Goal: Information Seeking & Learning: Find specific page/section

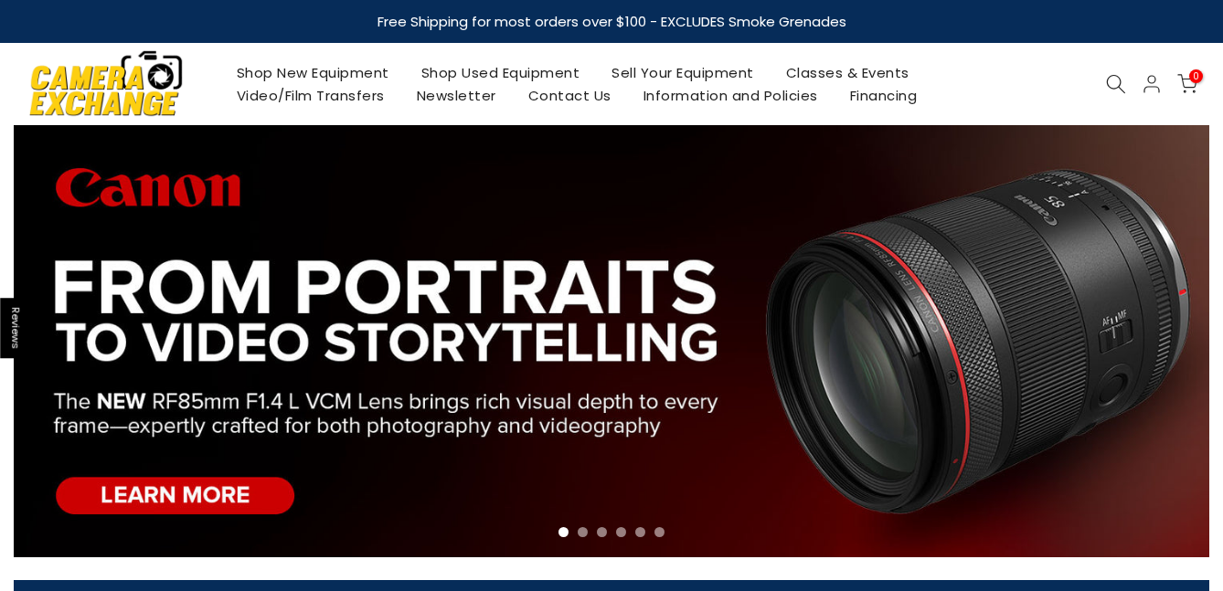
click at [1111, 81] on icon at bounding box center [1116, 84] width 20 height 20
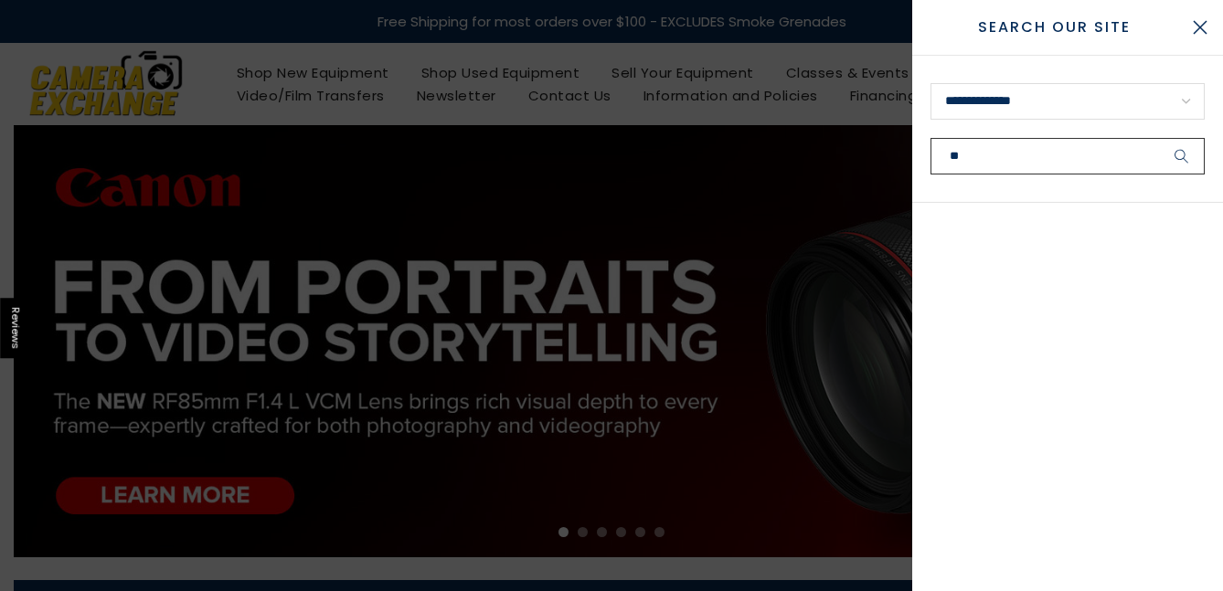
type input "*"
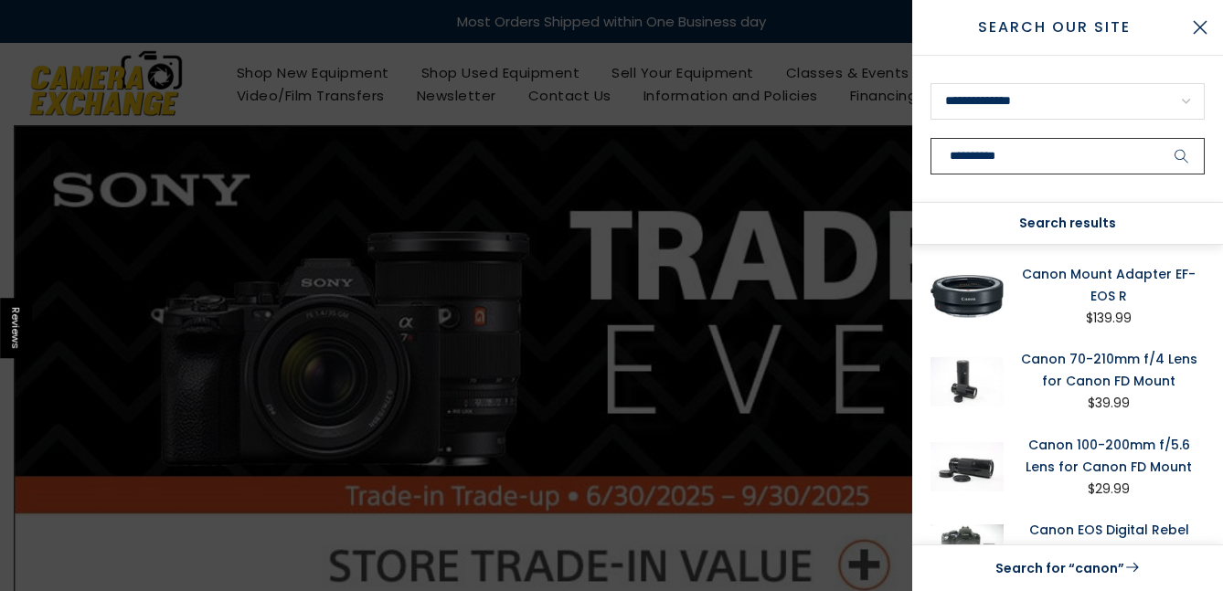
type input "**********"
click at [1159, 138] on button "submit" at bounding box center [1182, 156] width 46 height 37
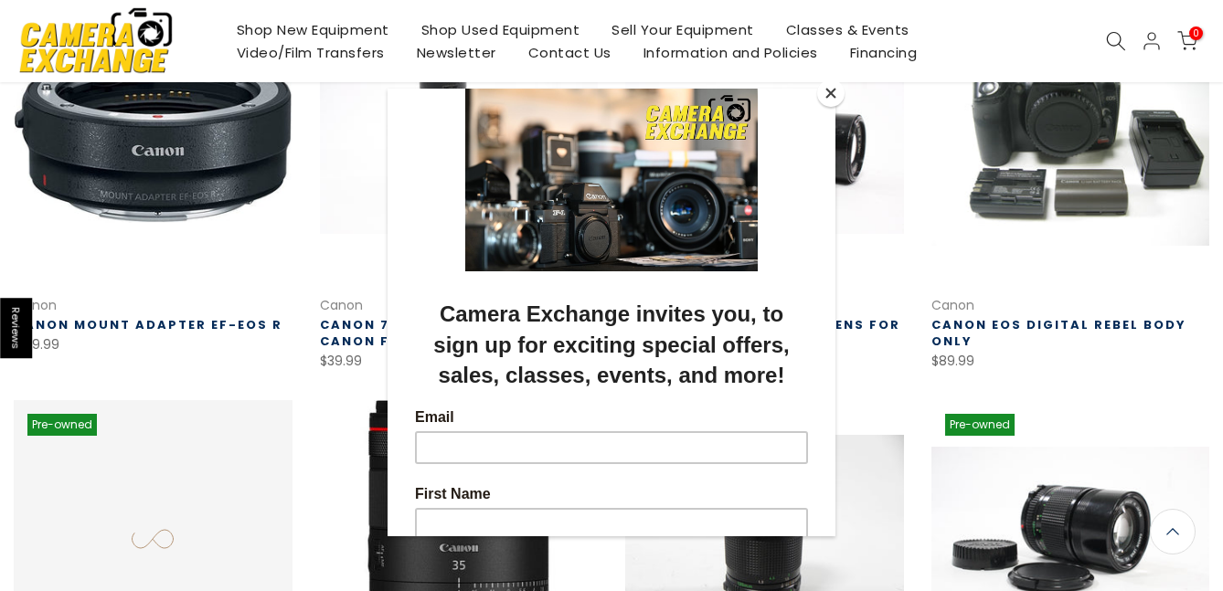
scroll to position [806, 0]
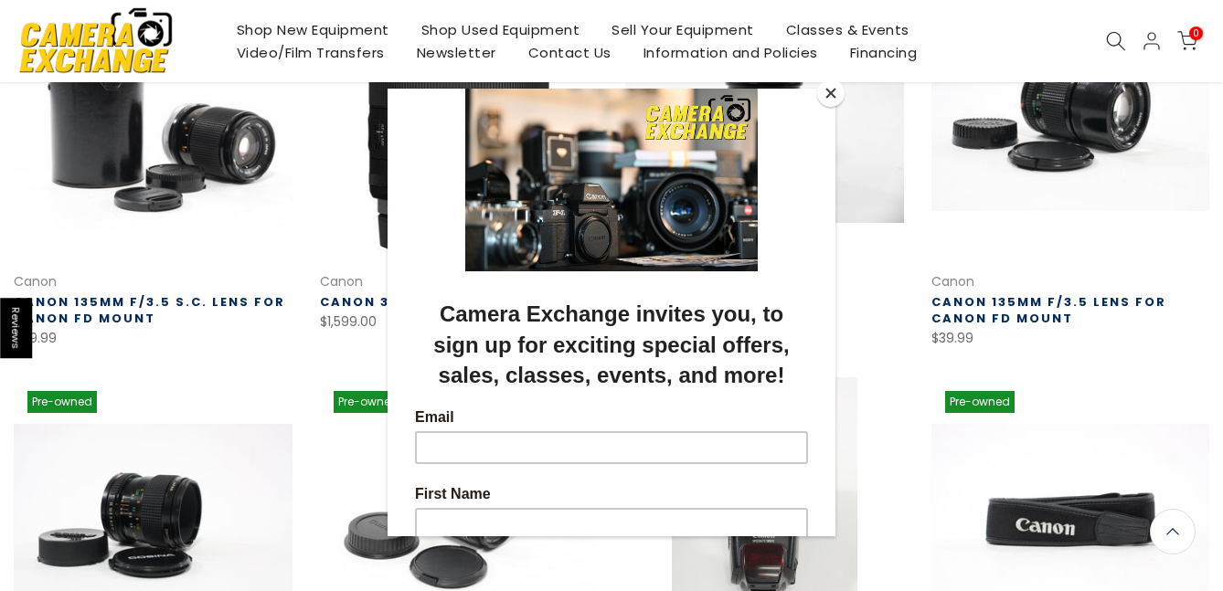
click at [827, 92] on button "Close" at bounding box center [830, 93] width 27 height 27
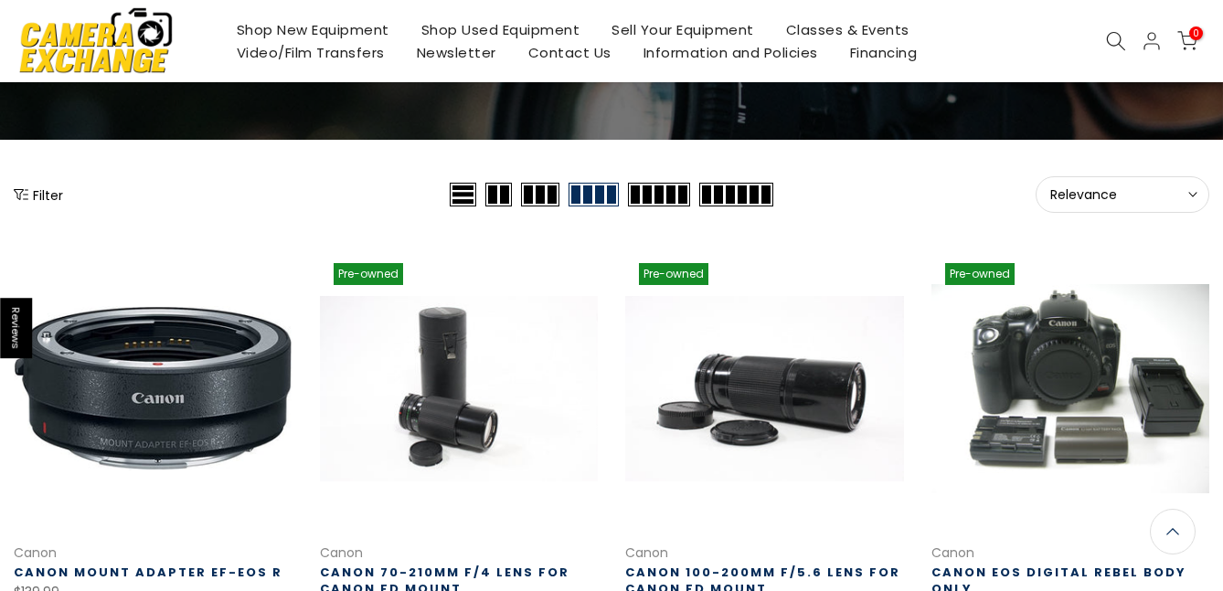
scroll to position [0, 0]
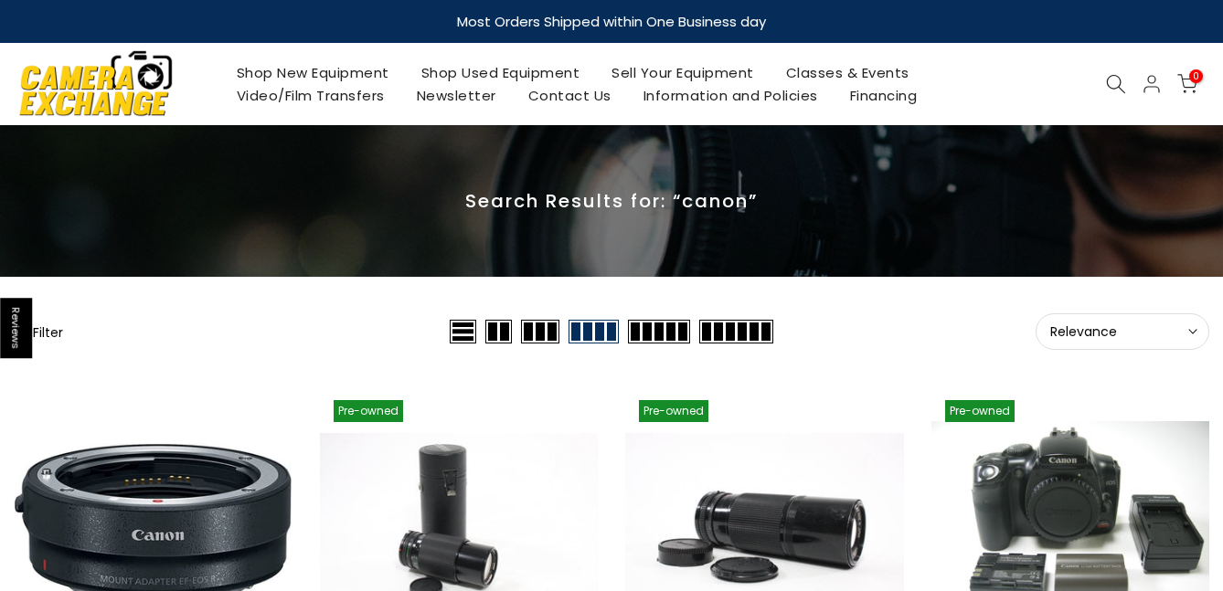
click at [1107, 83] on use at bounding box center [1116, 84] width 18 height 18
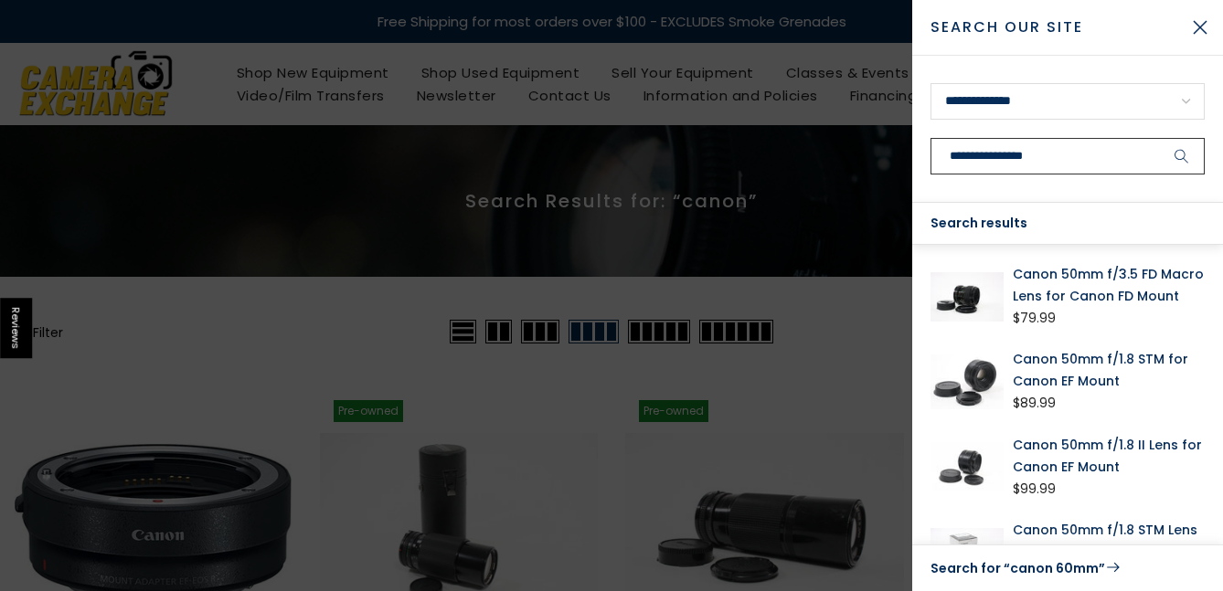
type input "**********"
click at [1159, 138] on button "submit" at bounding box center [1182, 156] width 46 height 37
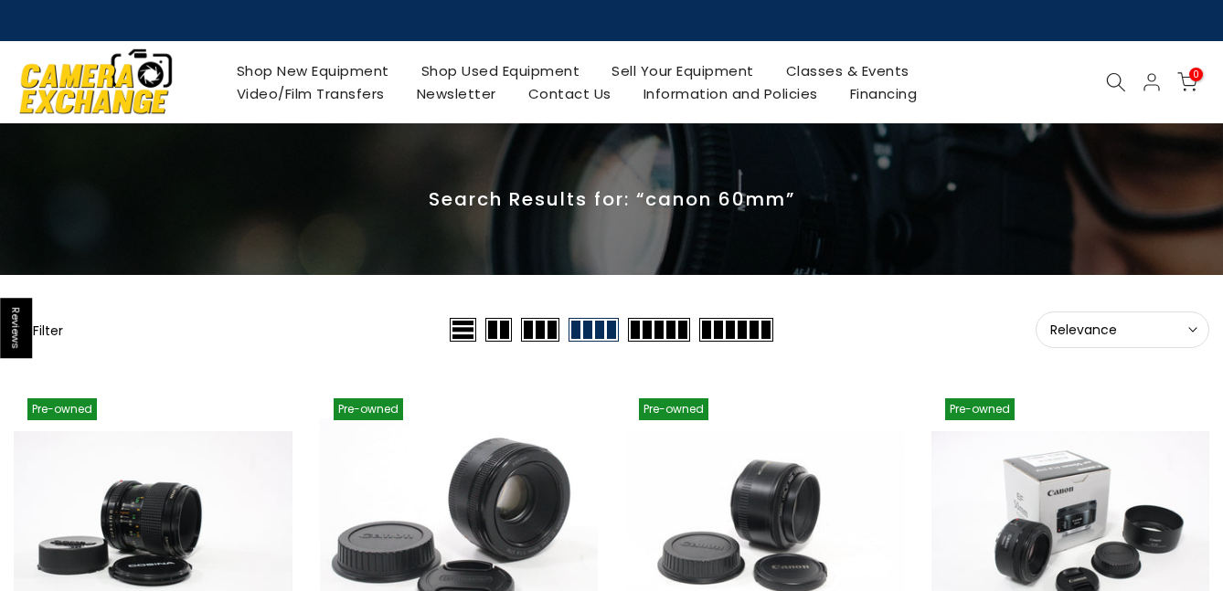
click at [1111, 84] on icon at bounding box center [1116, 82] width 20 height 20
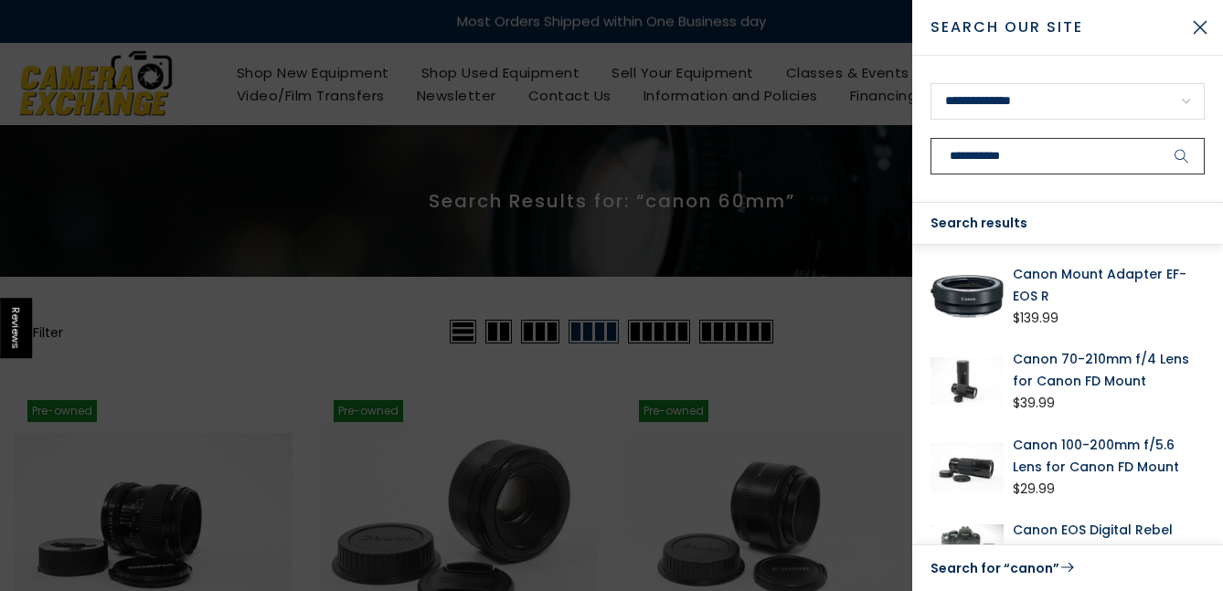
type input "**********"
click at [1159, 138] on button "submit" at bounding box center [1182, 156] width 46 height 37
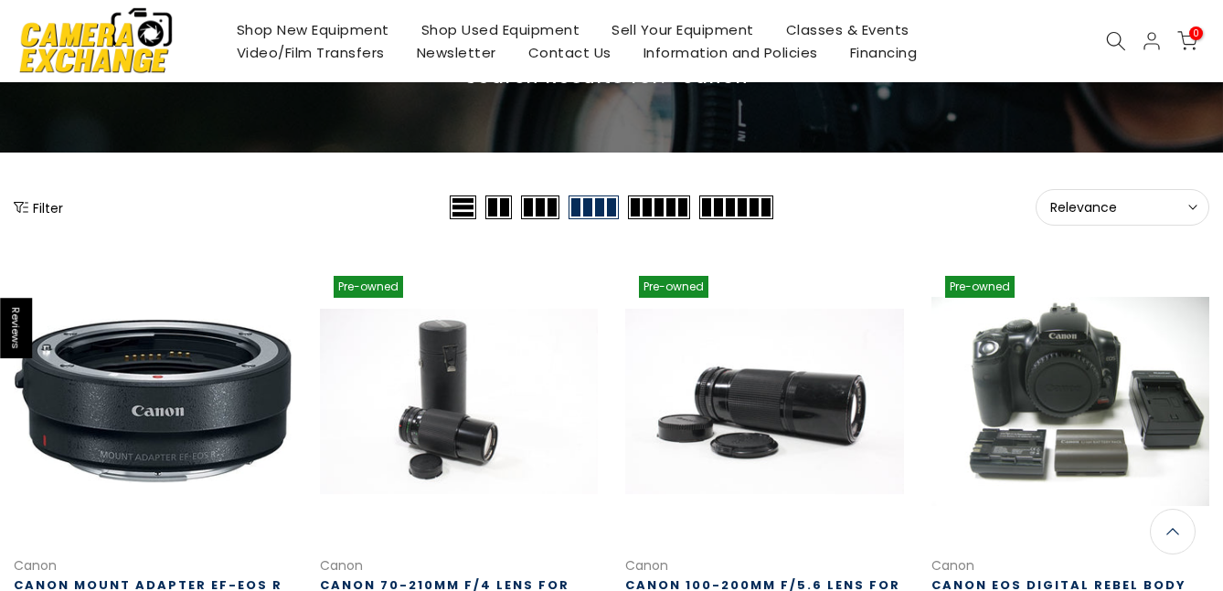
scroll to position [46, 0]
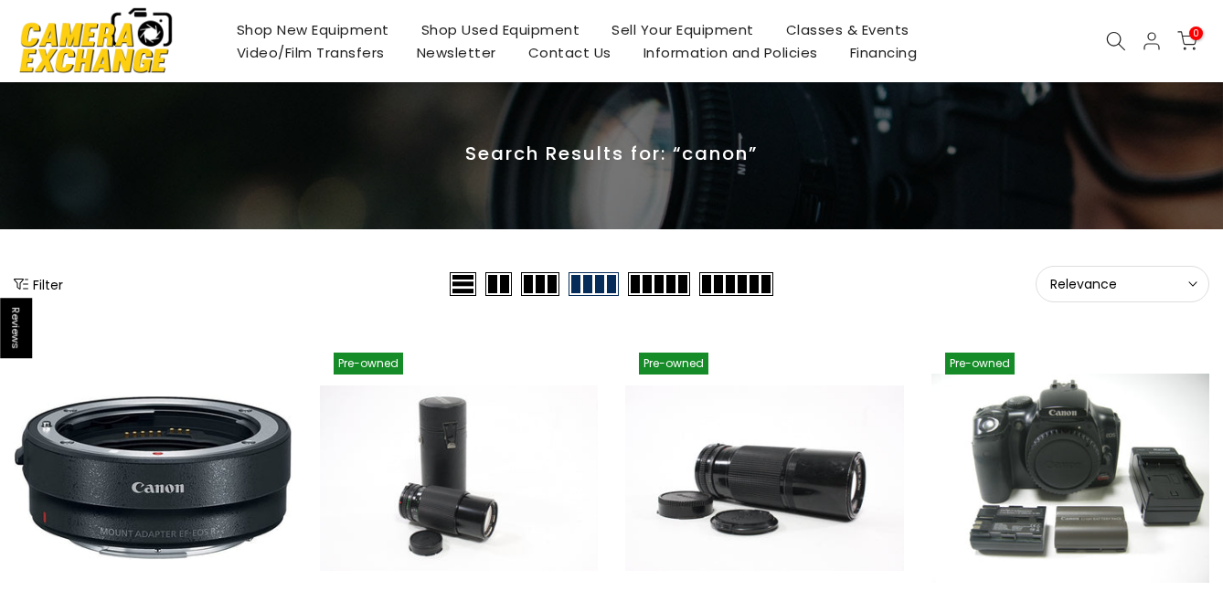
click at [1111, 34] on icon at bounding box center [1116, 41] width 20 height 20
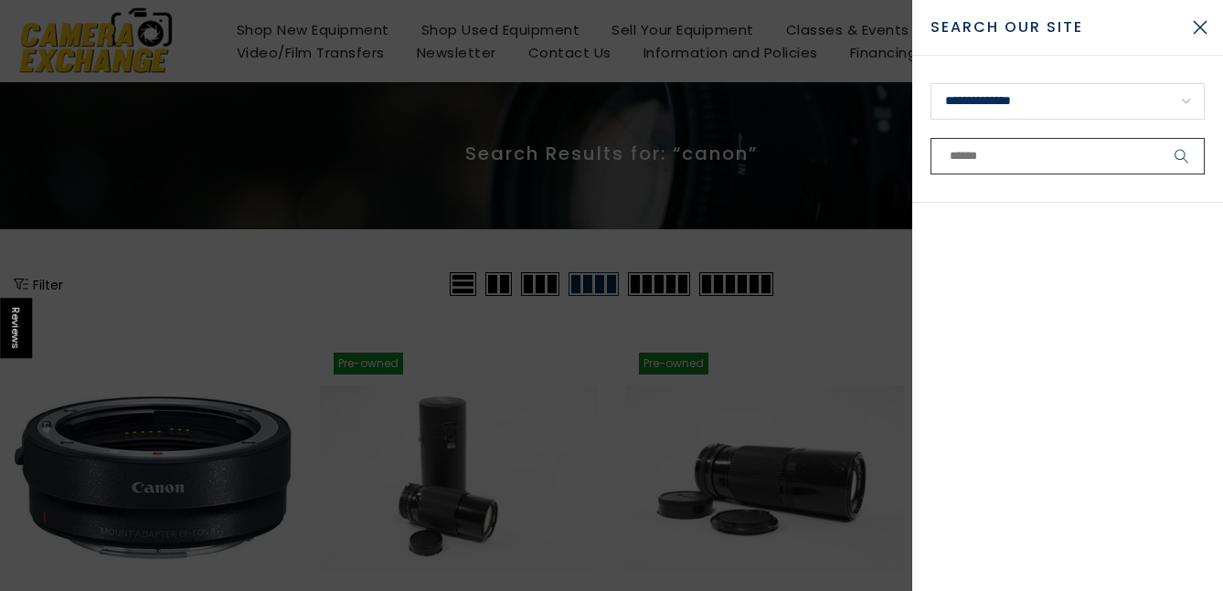
type input "*"
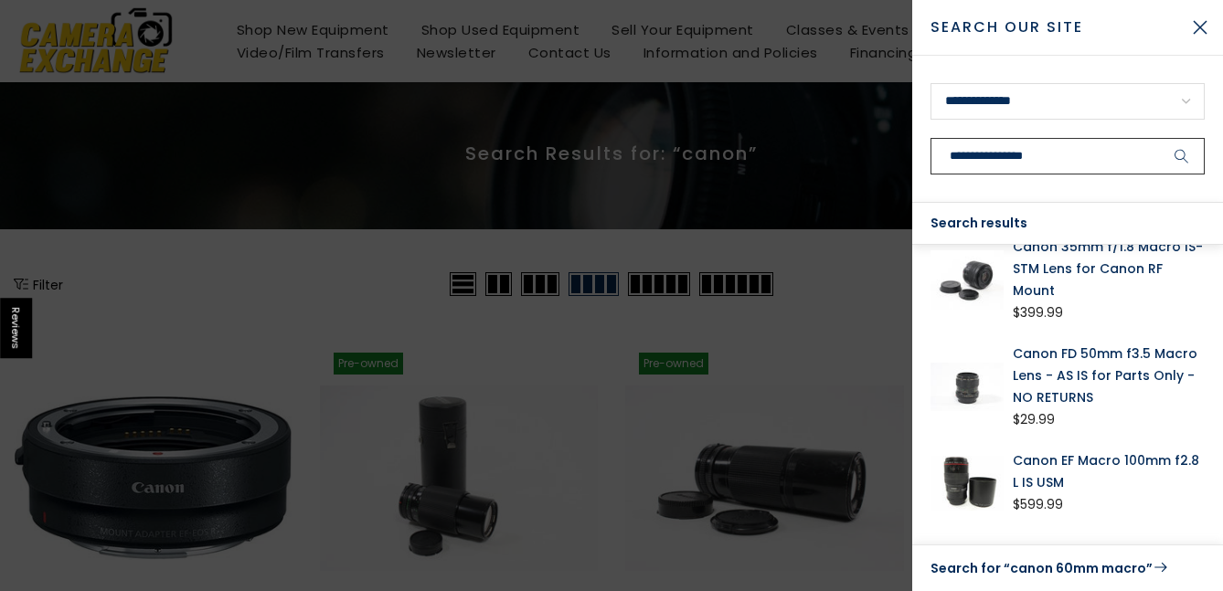
scroll to position [207, 0]
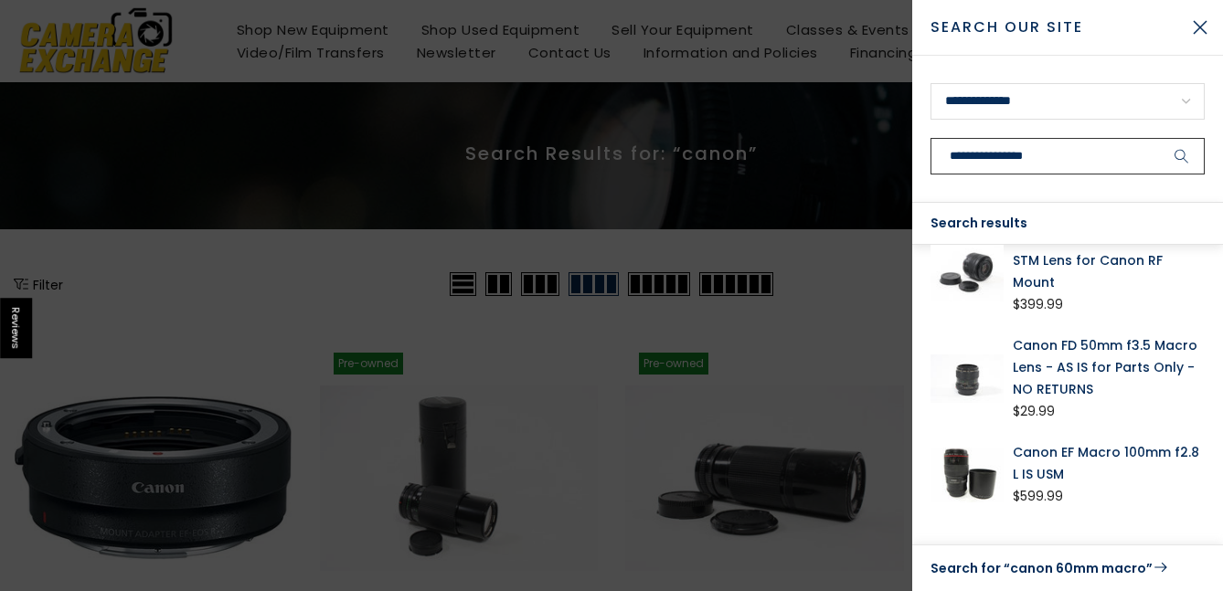
type input "**********"
click at [1185, 151] on icon "submit" at bounding box center [1182, 157] width 15 height 16
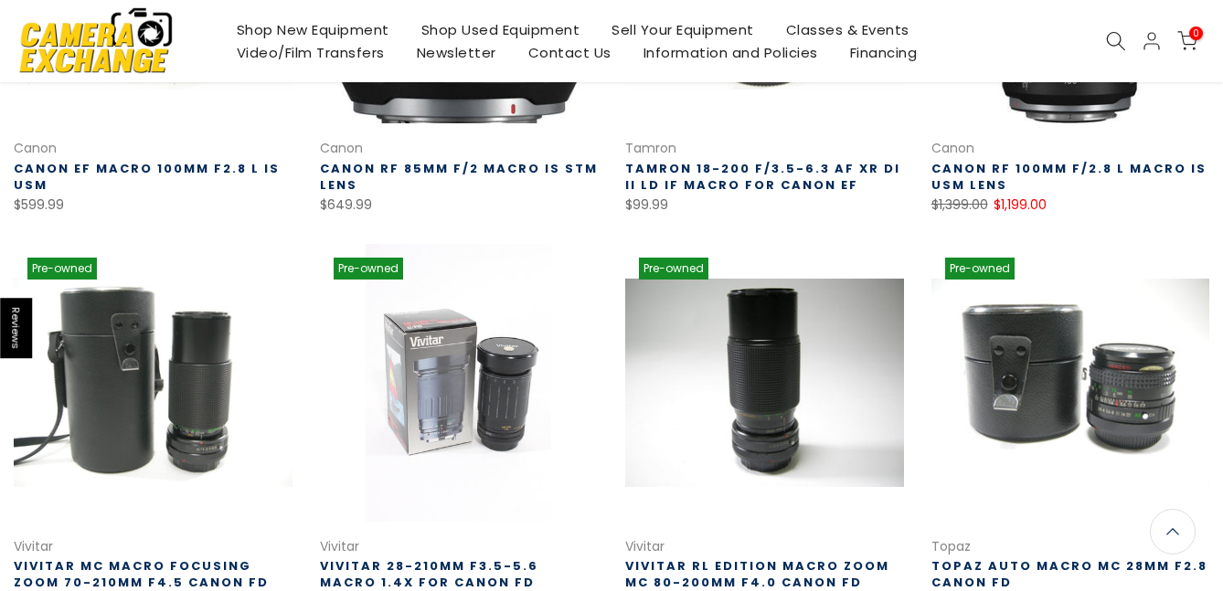
scroll to position [1078, 0]
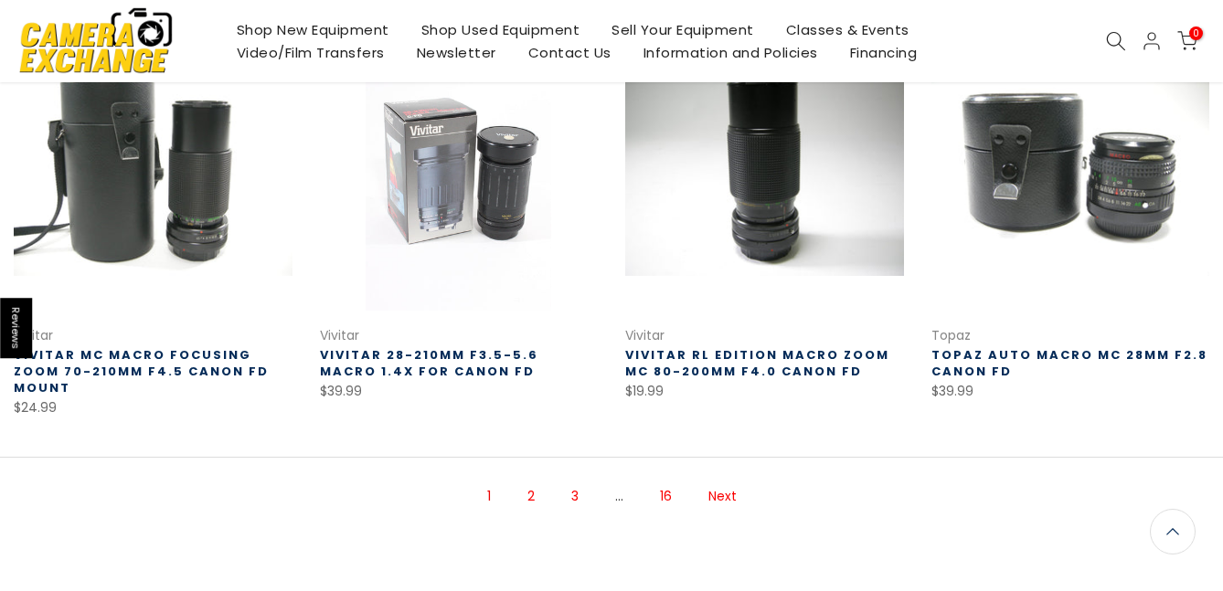
click at [531, 481] on link "2" at bounding box center [531, 497] width 26 height 32
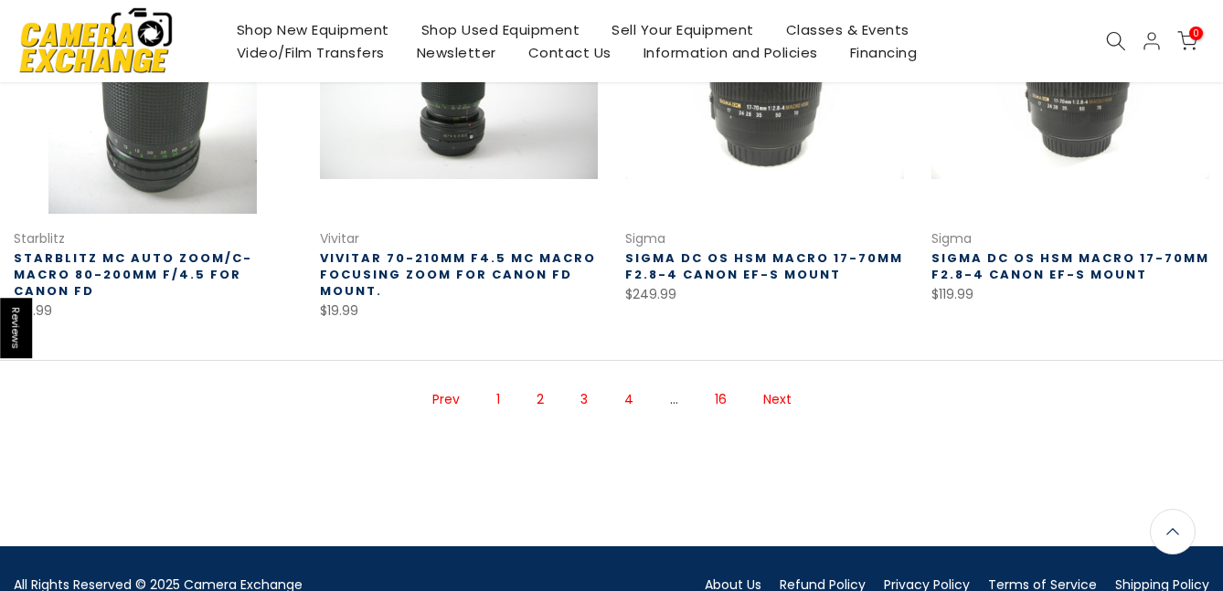
scroll to position [1350, 0]
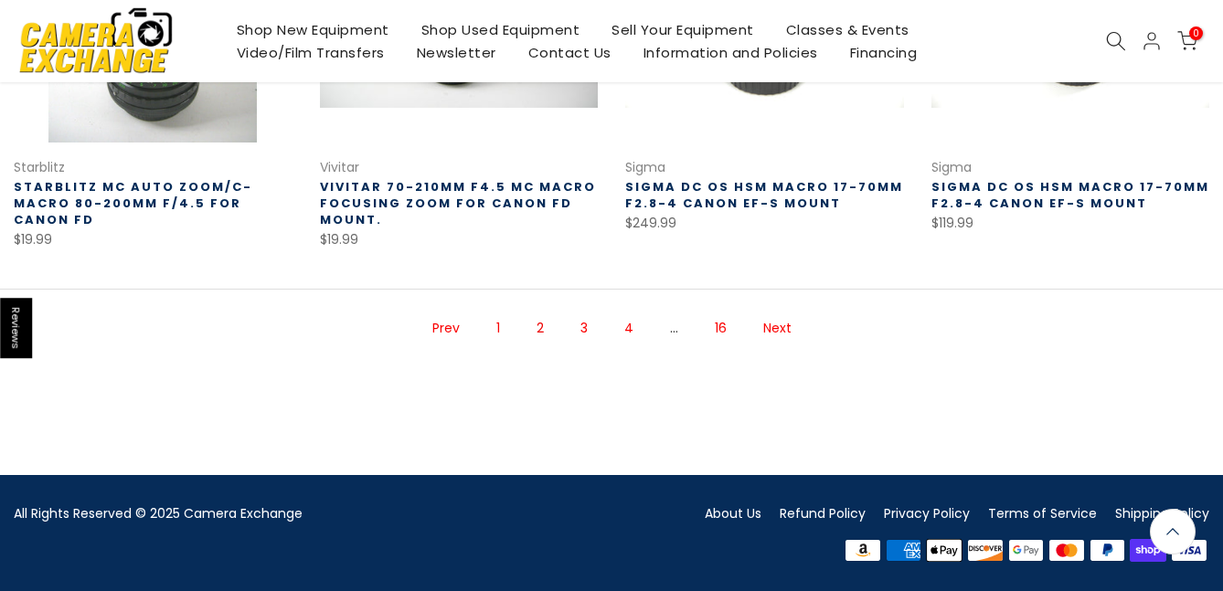
click at [581, 330] on link "3" at bounding box center [584, 329] width 26 height 32
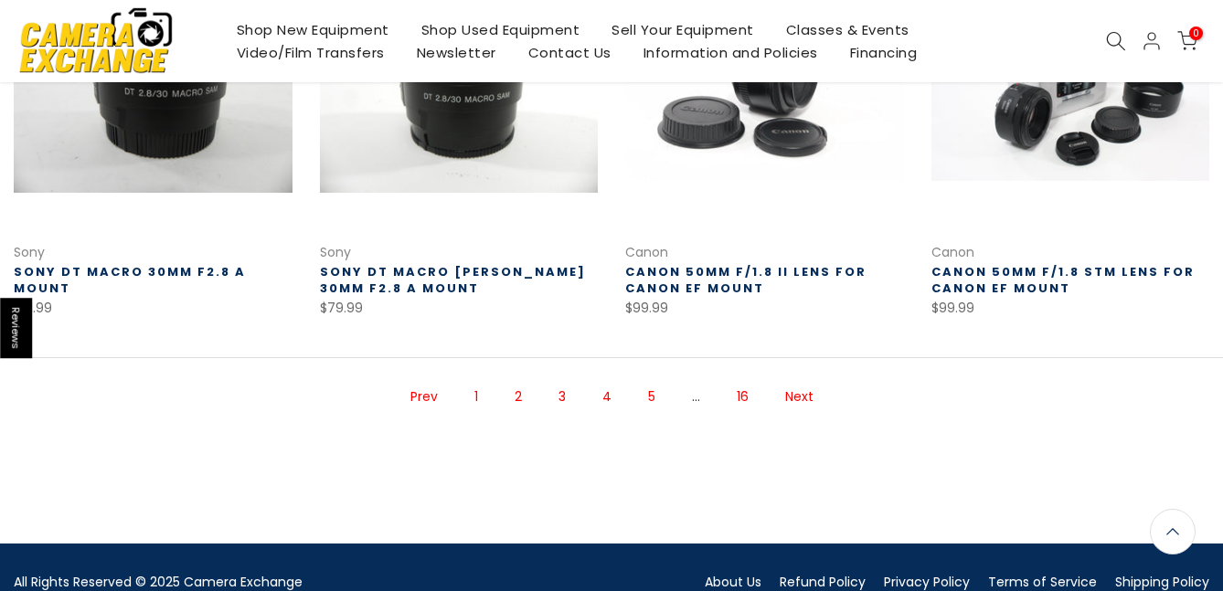
click at [652, 395] on link "5" at bounding box center [652, 397] width 26 height 32
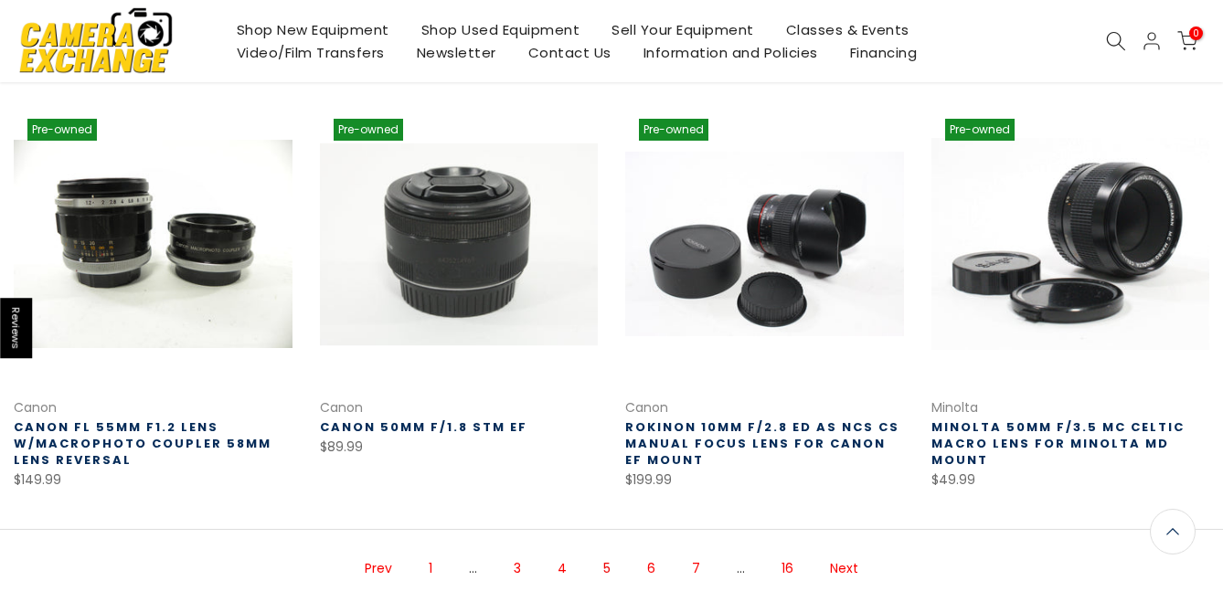
scroll to position [1063, 0]
